Goal: Check status: Check status

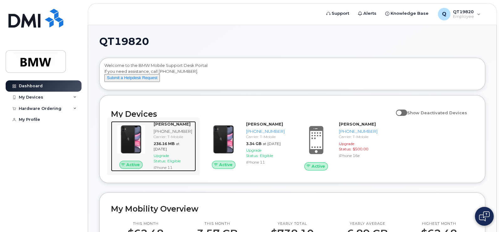
click at [168, 139] on div "Carrier: T-Mobile" at bounding box center [174, 136] width 40 height 5
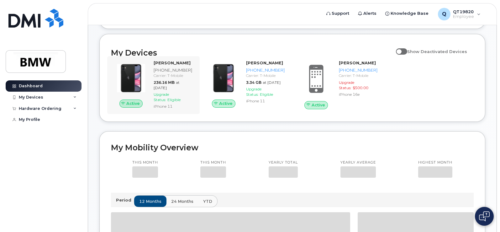
scroll to position [62, 0]
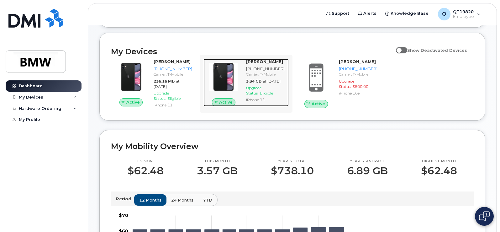
click at [227, 82] on img at bounding box center [223, 77] width 30 height 30
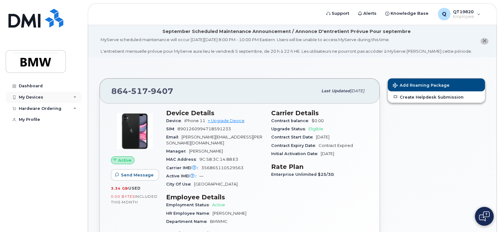
click at [39, 97] on div "My Devices" at bounding box center [31, 97] width 24 height 5
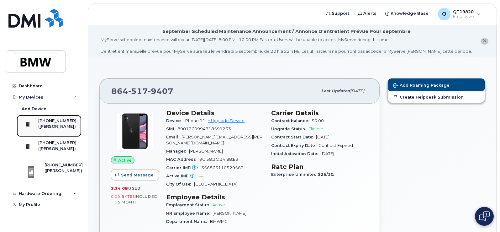
click at [50, 125] on div "([PERSON_NAME])" at bounding box center [57, 126] width 38 height 6
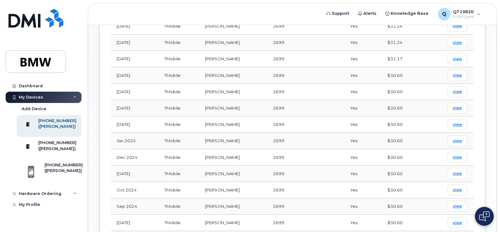
scroll to position [260, 0]
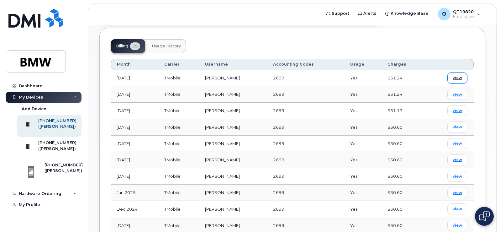
click at [456, 75] on span "view" at bounding box center [457, 78] width 9 height 6
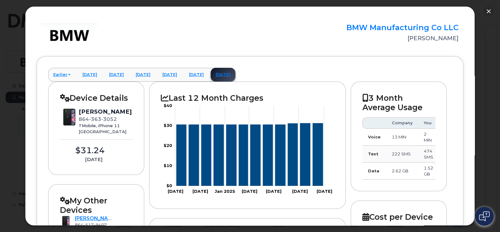
scroll to position [0, 0]
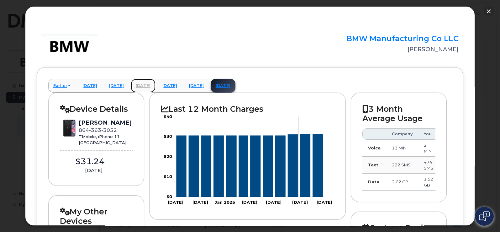
click at [155, 86] on link "May 2025" at bounding box center [143, 86] width 25 height 14
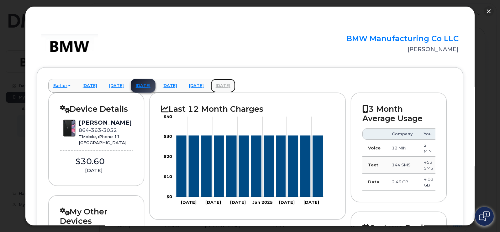
click at [235, 84] on link "August 2025" at bounding box center [223, 86] width 25 height 14
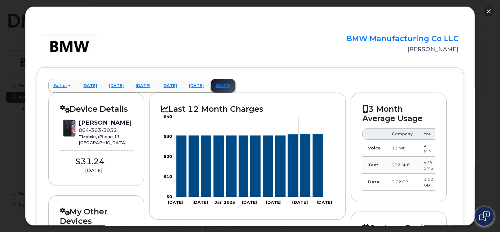
click at [487, 11] on button "button" at bounding box center [489, 11] width 10 height 10
